Goal: Check status

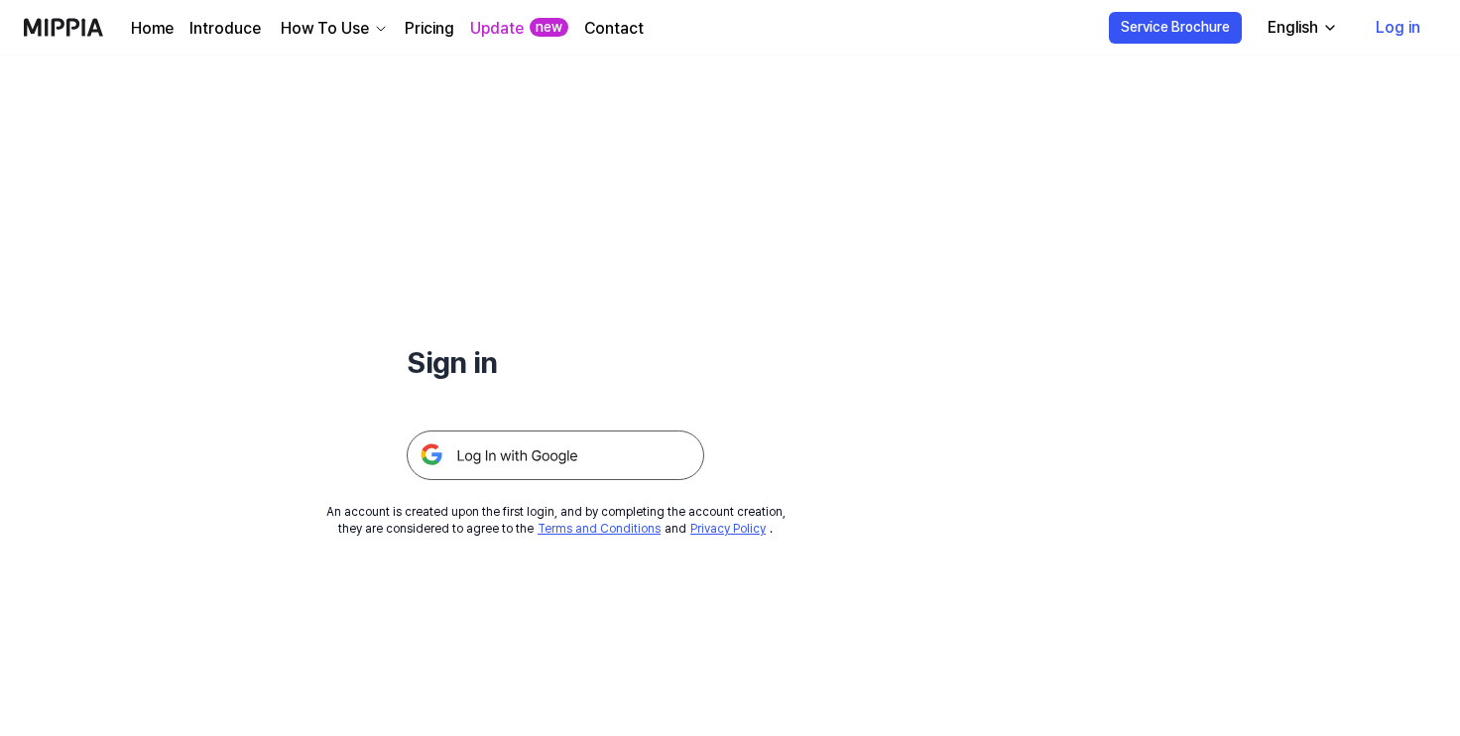
click at [517, 456] on img at bounding box center [556, 456] width 298 height 50
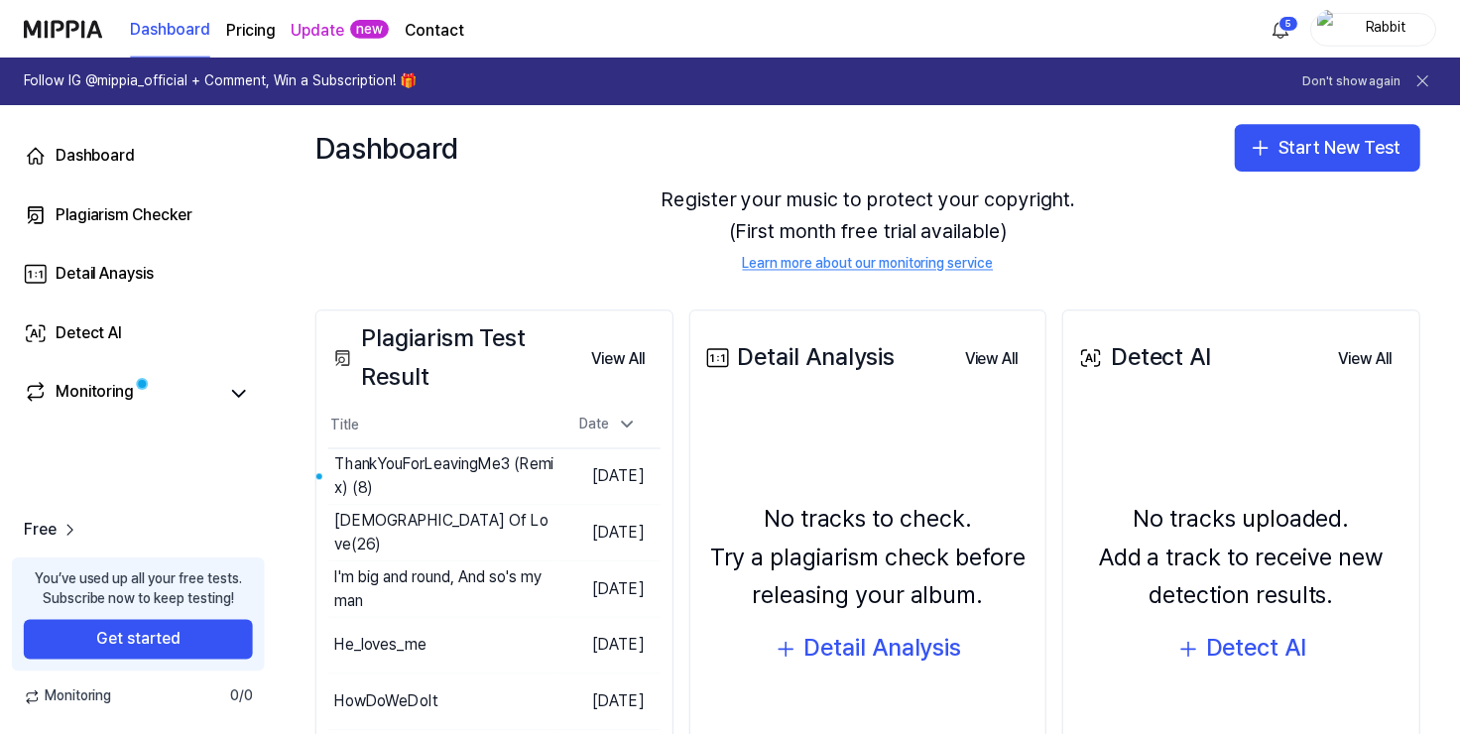
scroll to position [120, 0]
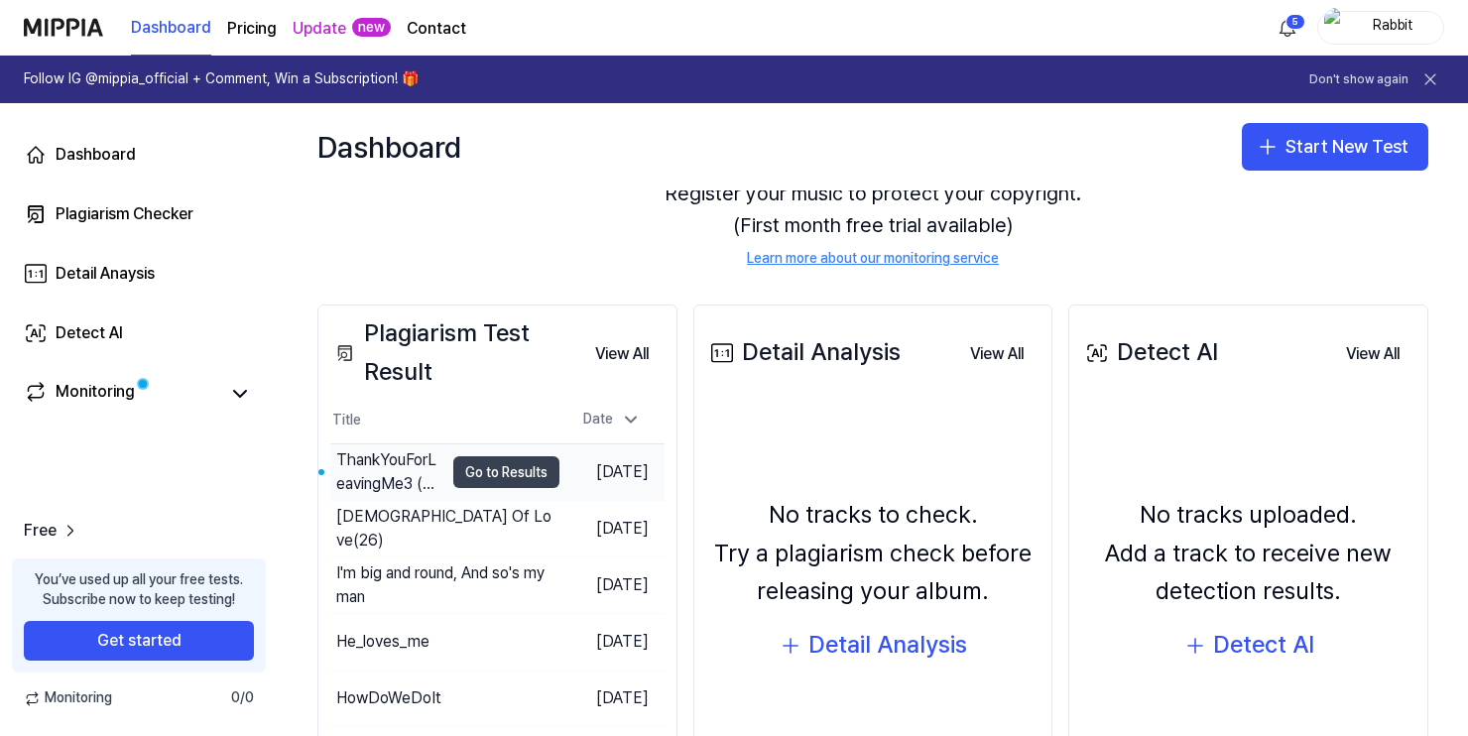
click at [488, 461] on button "Go to Results" at bounding box center [506, 472] width 106 height 32
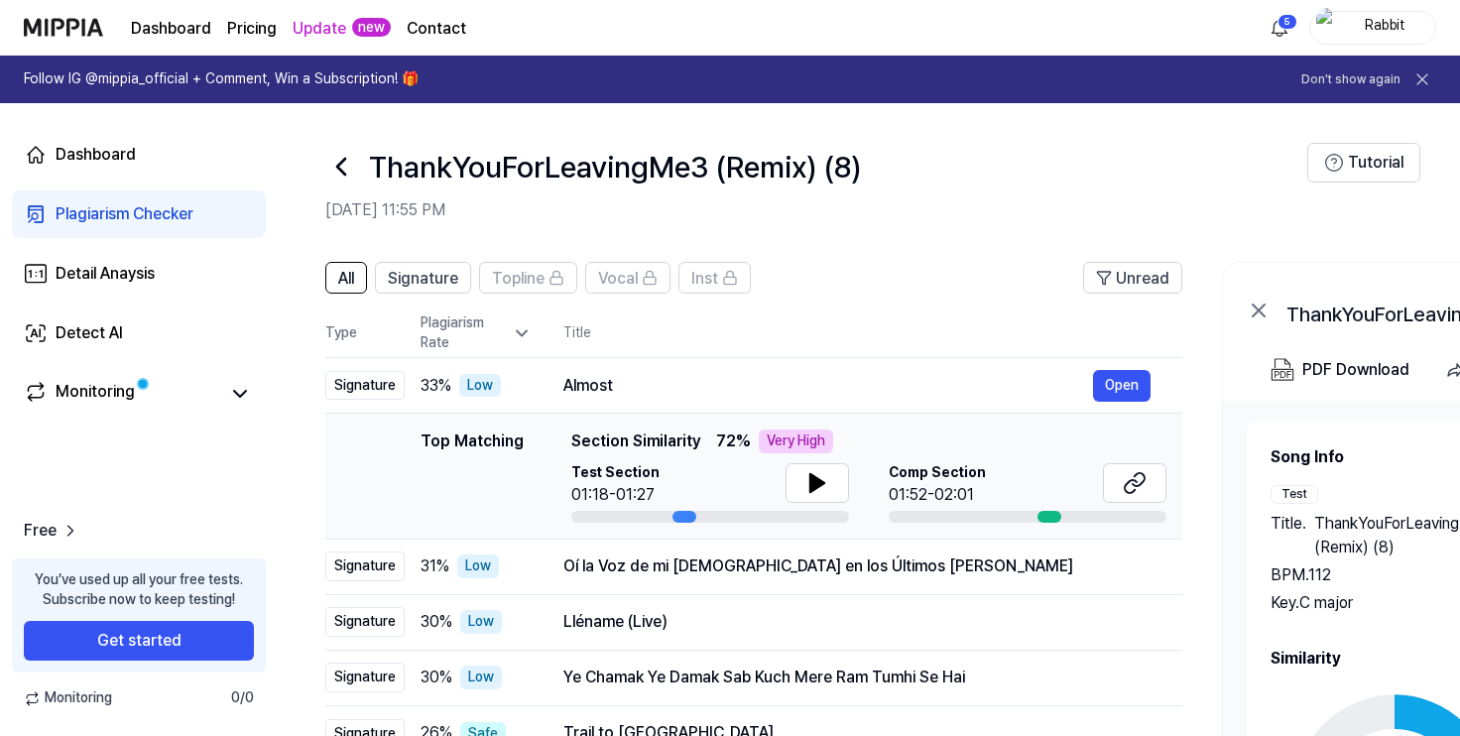
click at [1050, 521] on div at bounding box center [1050, 517] width 24 height 12
click at [1125, 486] on icon at bounding box center [1131, 486] width 12 height 13
